Goal: Task Accomplishment & Management: Use online tool/utility

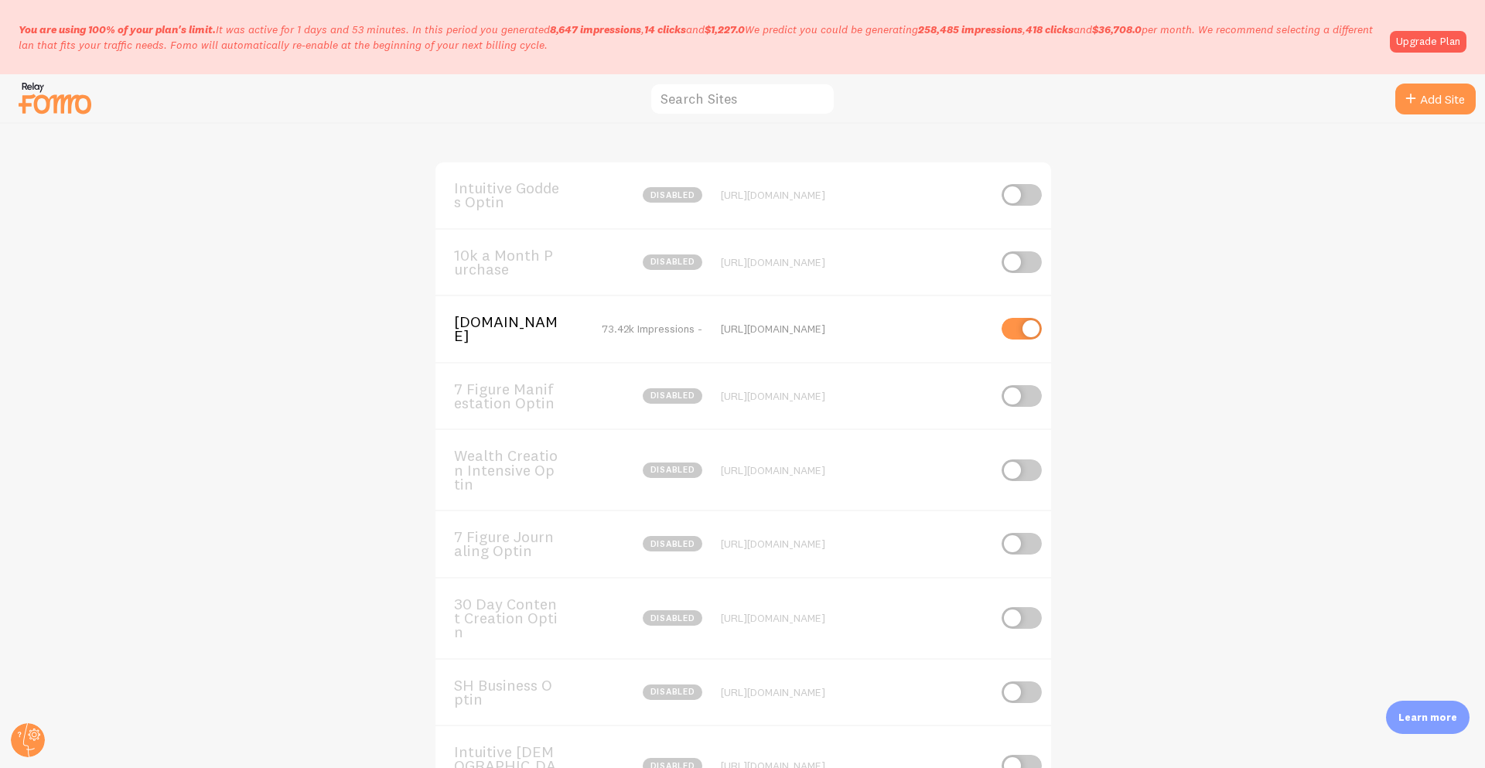
click at [507, 329] on span "[DOMAIN_NAME]" at bounding box center [516, 329] width 125 height 29
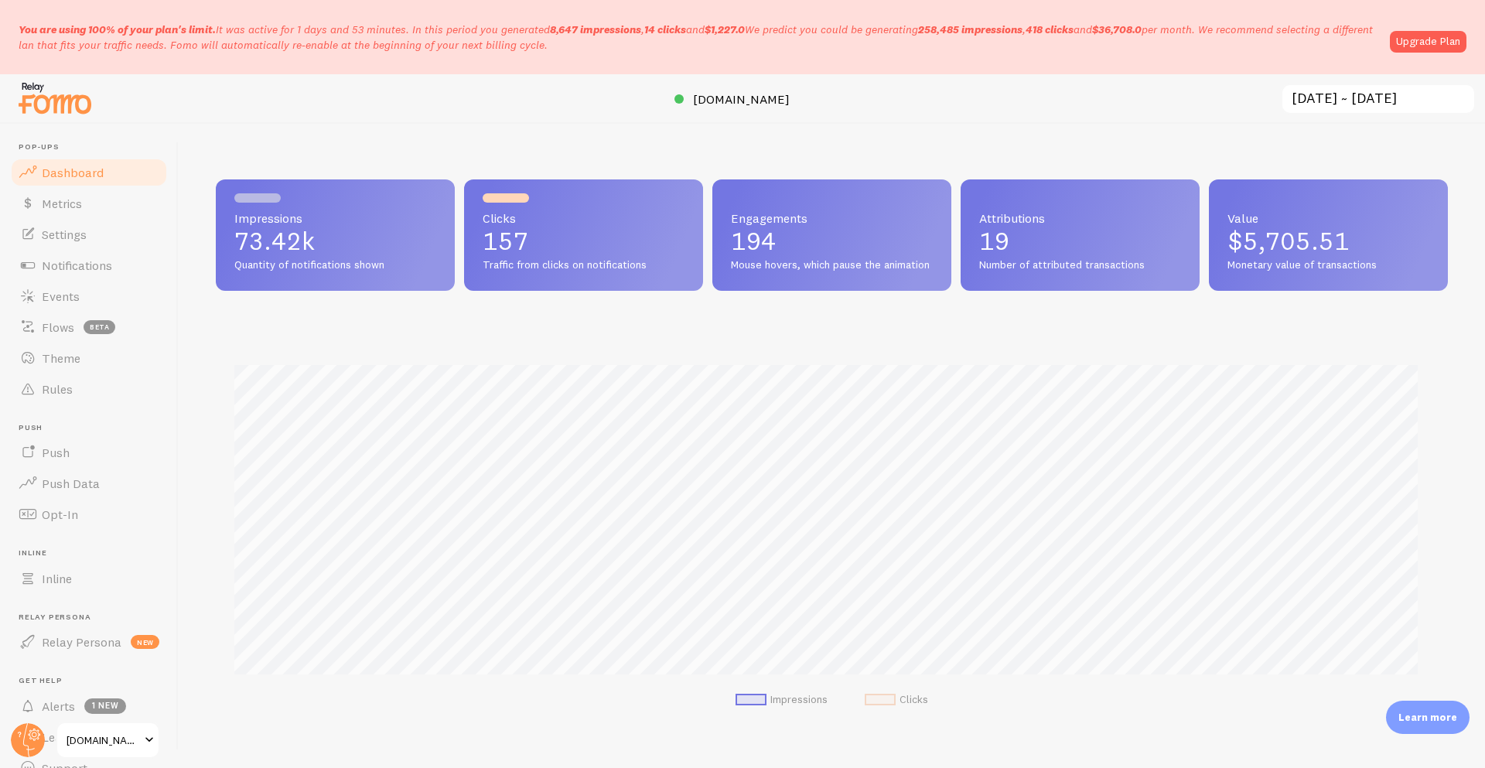
scroll to position [406, 1220]
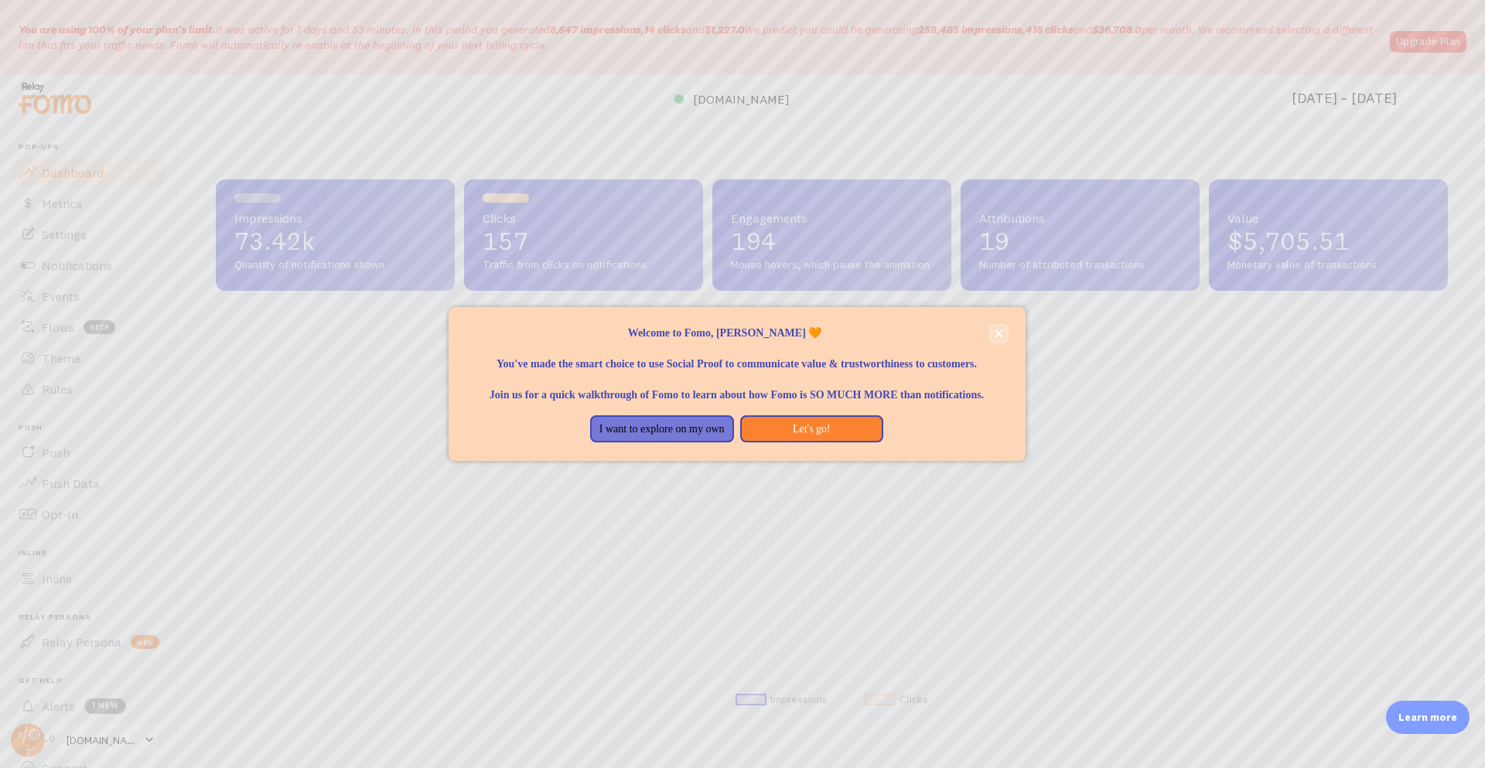
click at [1002, 337] on button "close," at bounding box center [999, 334] width 16 height 16
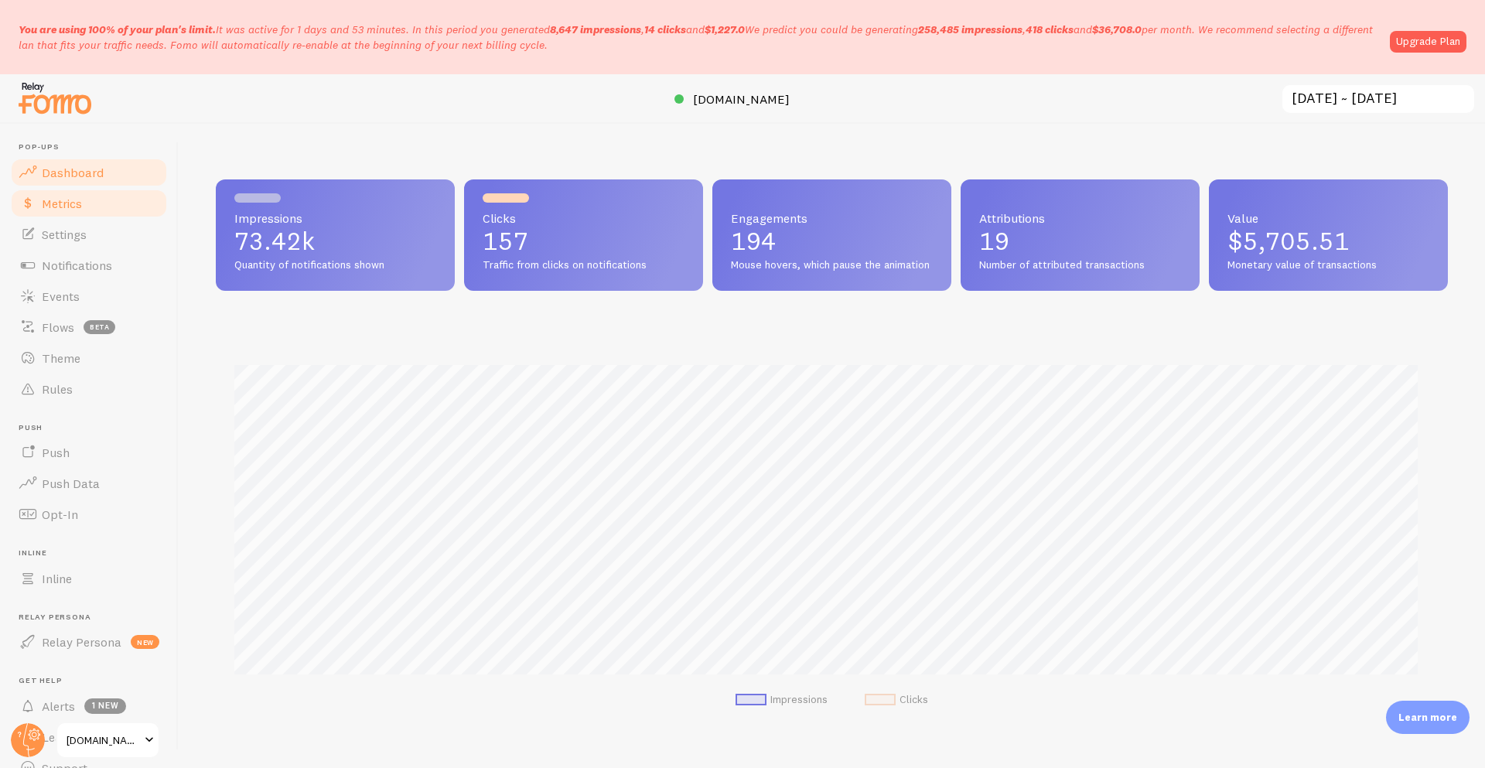
click at [84, 215] on link "Metrics" at bounding box center [88, 203] width 159 height 31
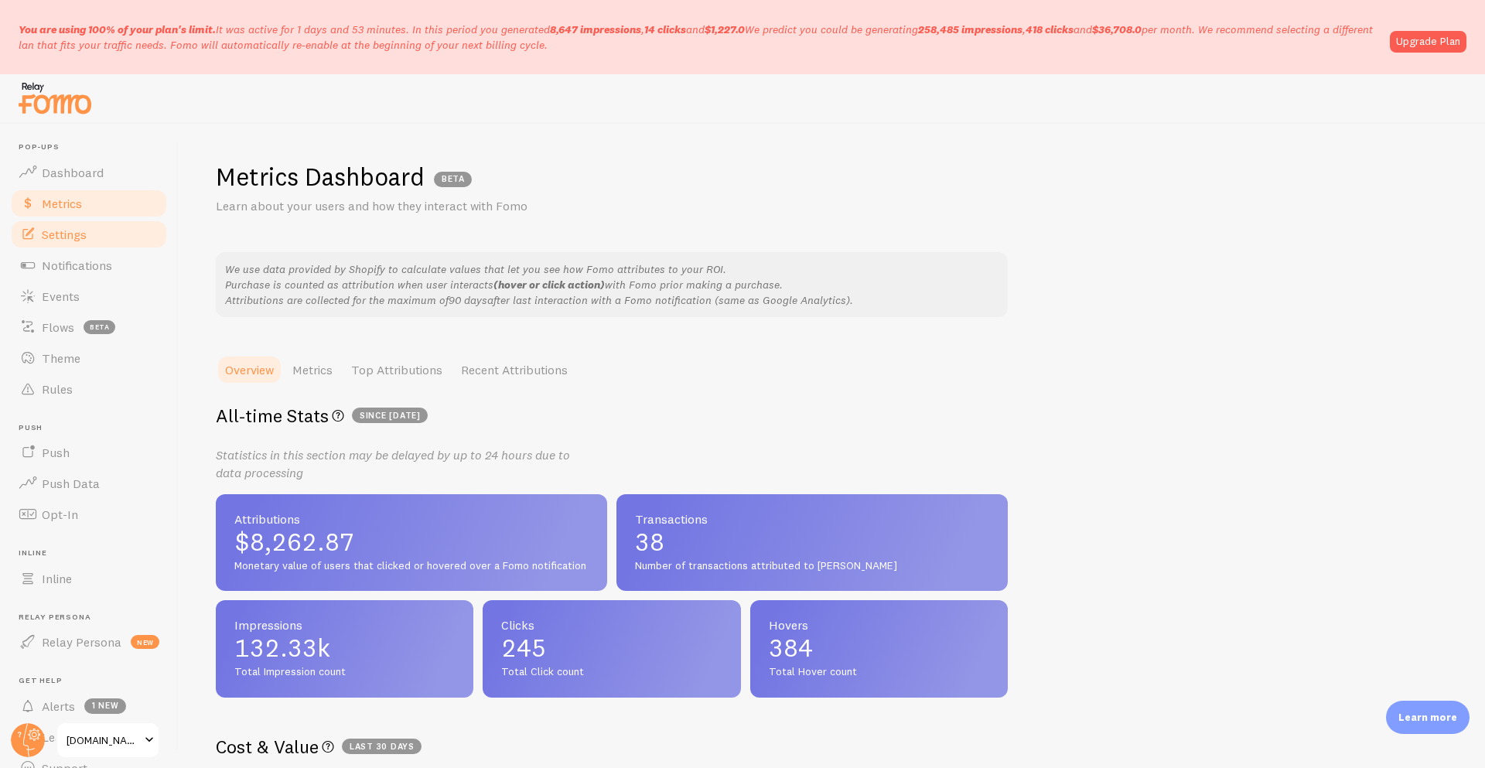
click at [87, 244] on link "Settings" at bounding box center [88, 234] width 159 height 31
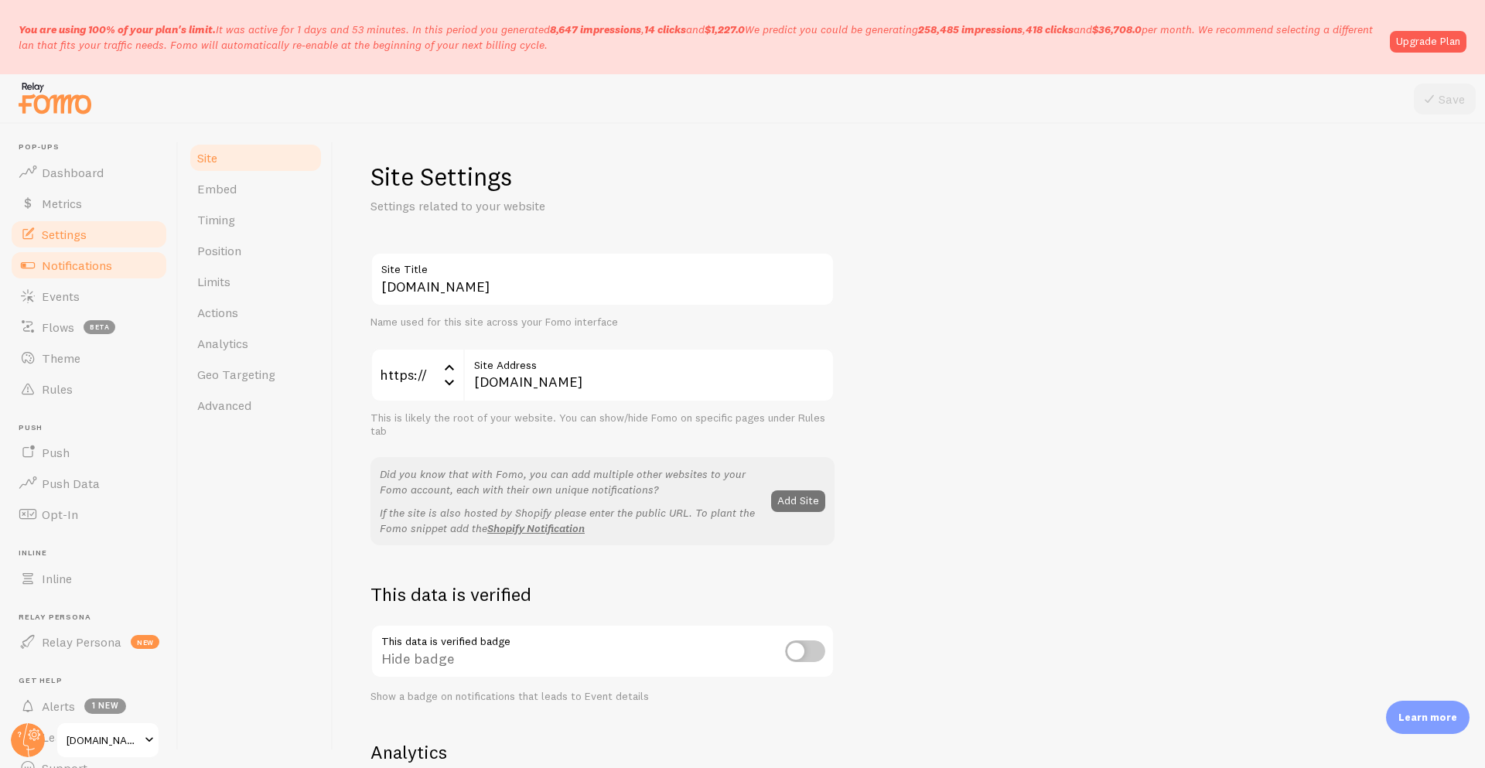
click at [95, 268] on span "Notifications" at bounding box center [77, 265] width 70 height 15
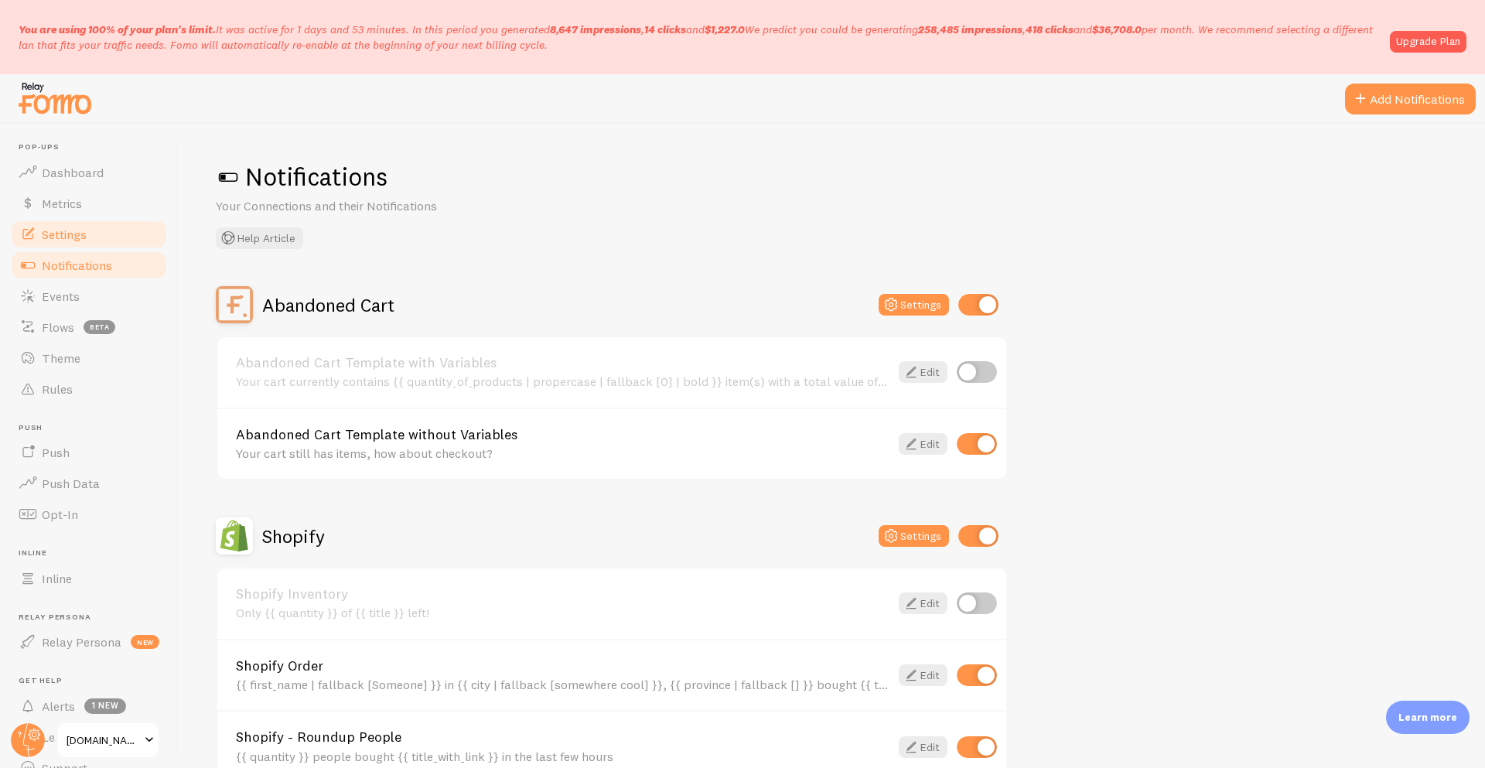
click at [103, 243] on link "Settings" at bounding box center [88, 234] width 159 height 31
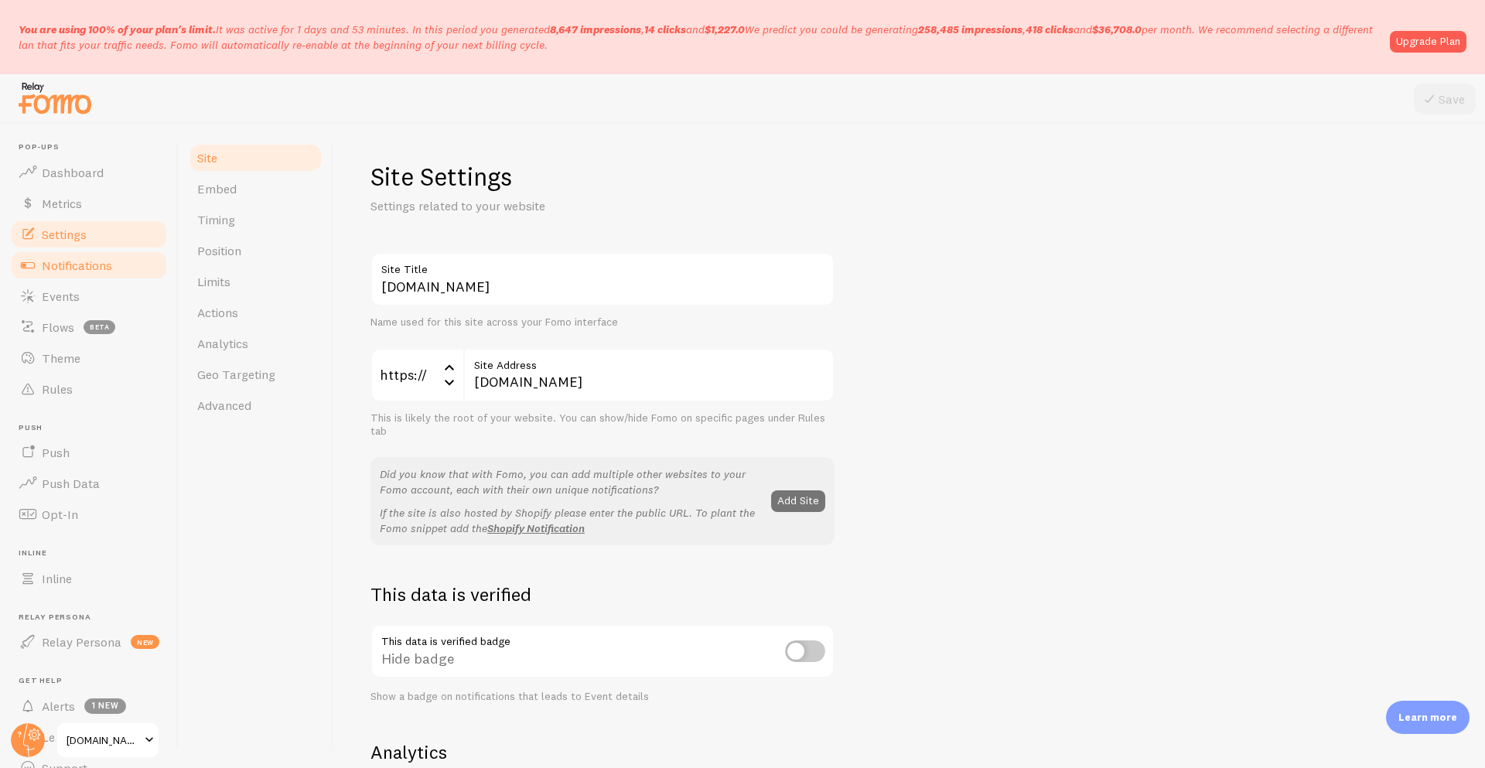
click at [104, 261] on span "Notifications" at bounding box center [77, 265] width 70 height 15
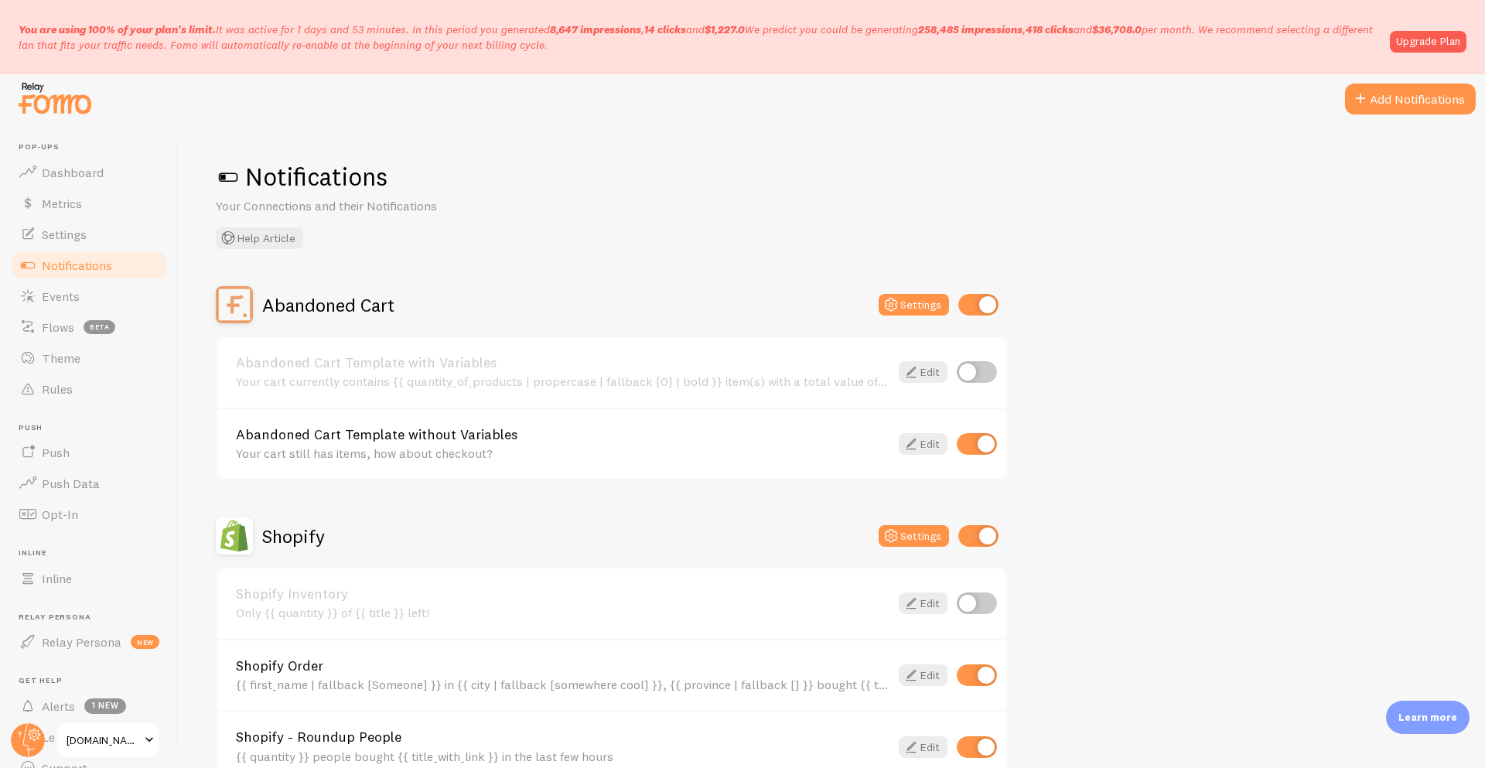
click at [394, 305] on h2 "Abandoned Cart" at bounding box center [328, 305] width 132 height 24
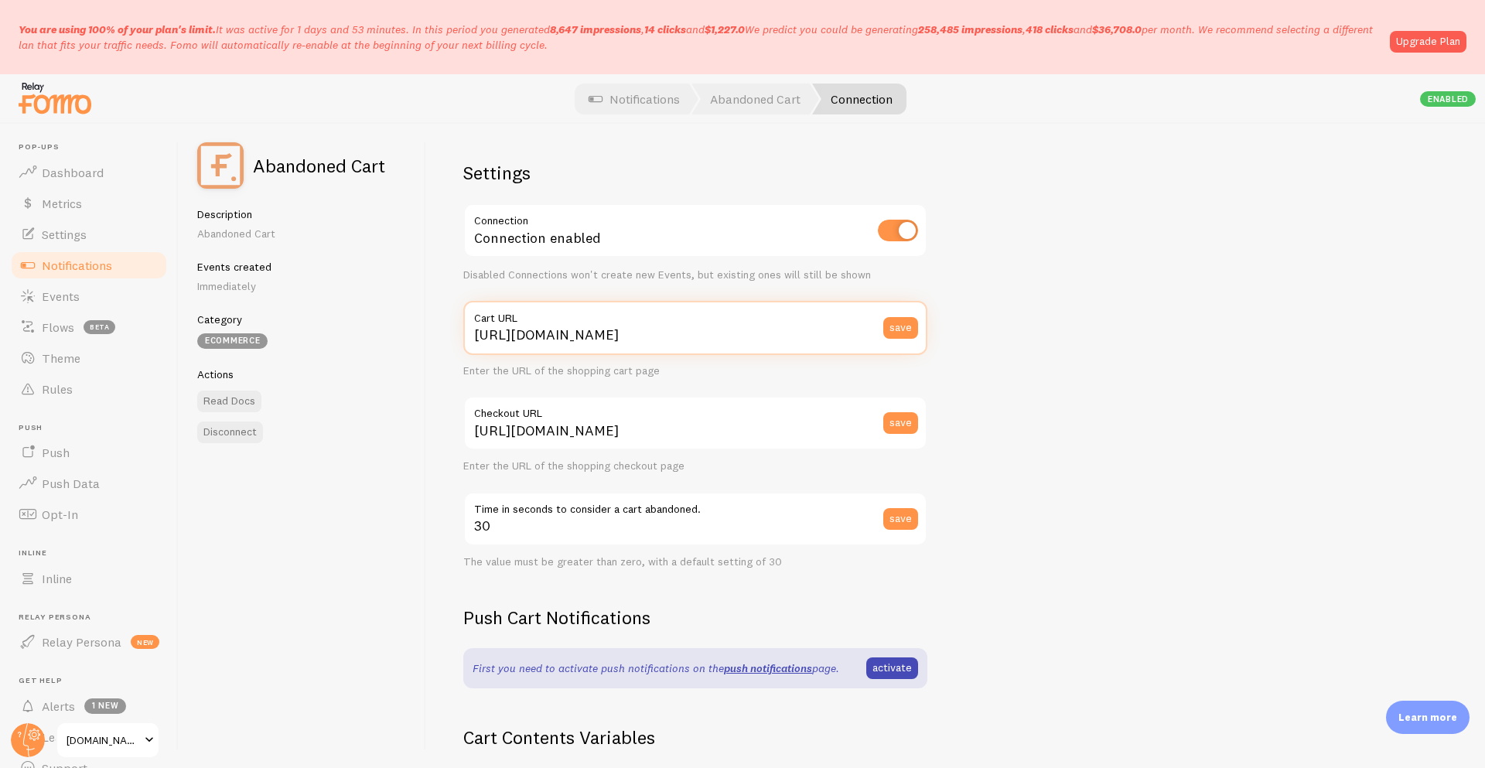
click at [574, 341] on input "[URL][DOMAIN_NAME]" at bounding box center [695, 328] width 464 height 54
click at [704, 333] on input "[URL][DOMAIN_NAME]" at bounding box center [695, 328] width 464 height 54
drag, startPoint x: 1223, startPoint y: 24, endPoint x: 1340, endPoint y: 32, distance: 117.0
click at [1340, 32] on p "You are using 100% of your plan's limit. It was active for 1 days and 53 minute…" at bounding box center [700, 37] width 1362 height 31
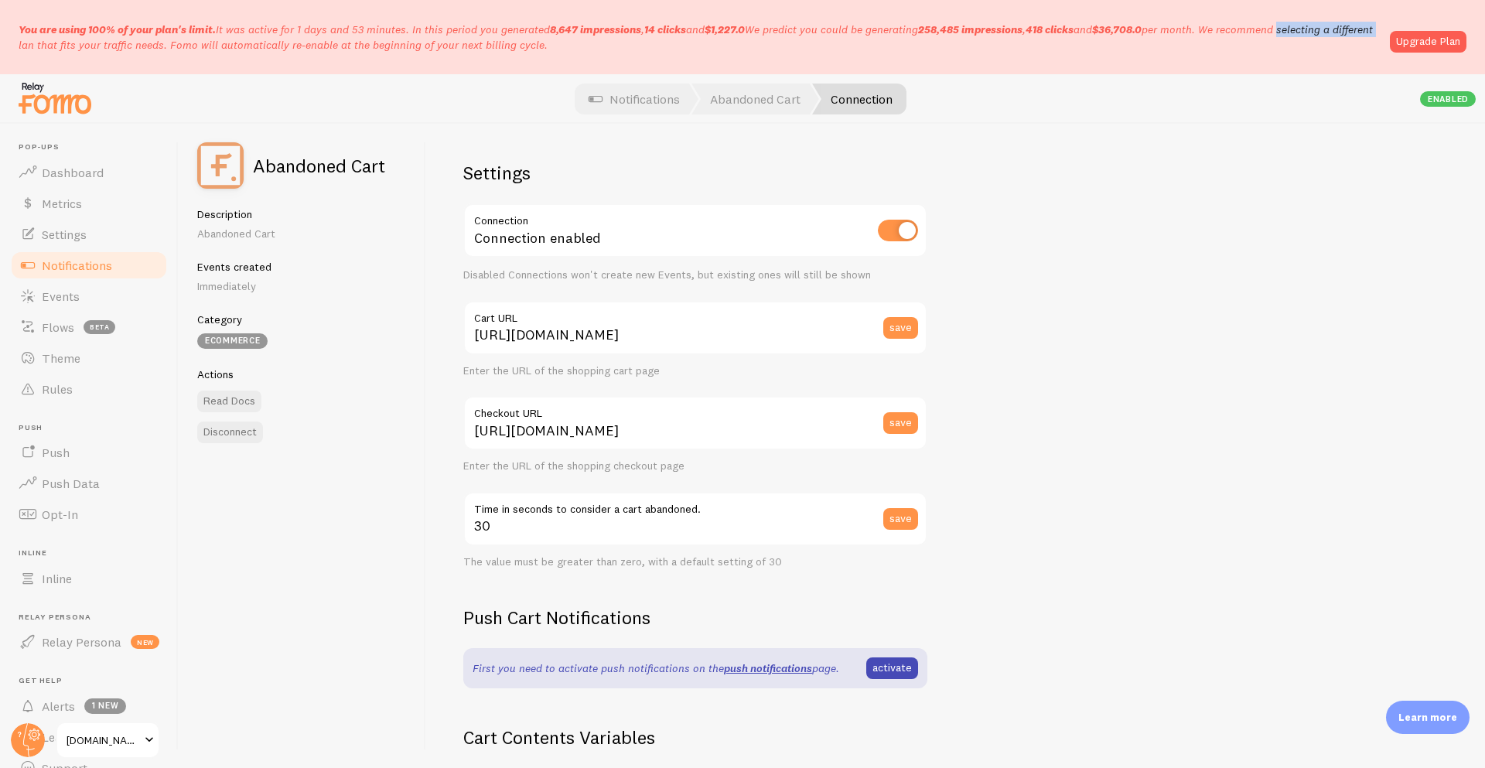
copy p "We recommend selecting"
click at [1377, 389] on div "Settings Connection Connection enabled Disabled Connections won't create new Ev…" at bounding box center [955, 446] width 1059 height 644
click at [425, 24] on p "You are using 100% of your plan's limit. It was active for 1 days and 53 minute…" at bounding box center [700, 37] width 1362 height 31
click at [399, 121] on div at bounding box center [742, 98] width 1485 height 49
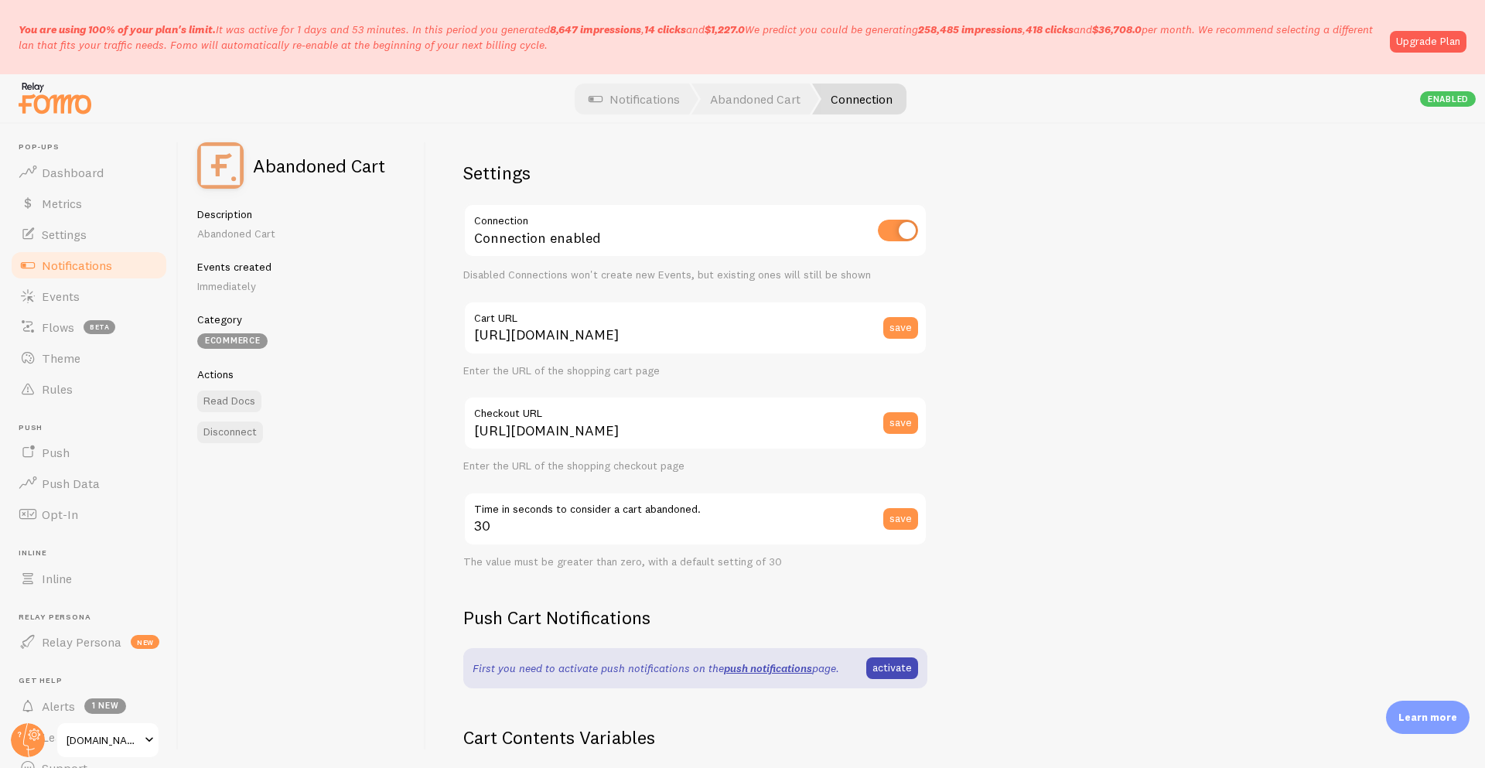
click at [937, 267] on div "Settings Connection Connection enabled Disabled Connections won't create new Ev…" at bounding box center [955, 446] width 1059 height 644
click at [1150, 289] on div "Settings Connection Connection enabled Disabled Connections won't create new Ev…" at bounding box center [955, 446] width 1059 height 644
